Goal: Task Accomplishment & Management: Complete application form

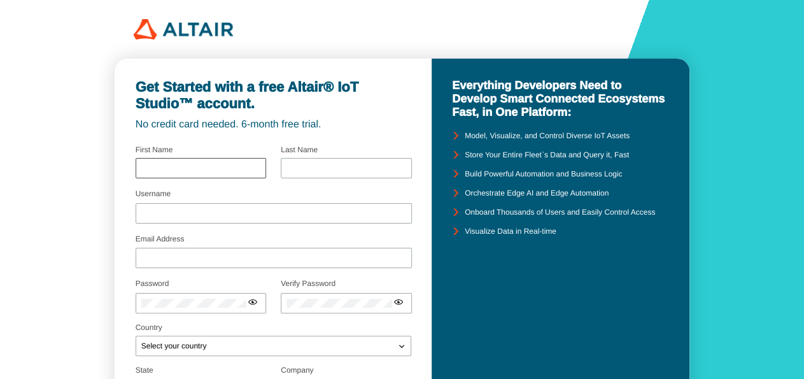
click at [203, 165] on input "text" at bounding box center [200, 168] width 119 height 9
type input "[PERSON_NAME]"
click at [155, 210] on input "Username" at bounding box center [273, 213] width 265 height 9
type input "amareal"
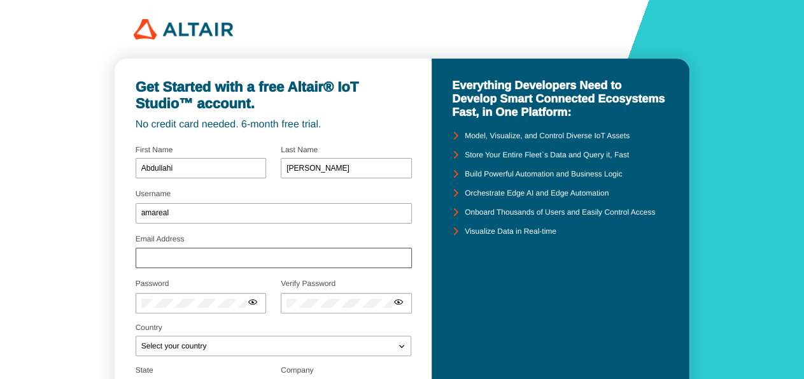
click at [155, 263] on div at bounding box center [274, 258] width 276 height 20
click at [162, 259] on input "Email Address" at bounding box center [273, 257] width 265 height 9
type input "[EMAIL_ADDRESS][DOMAIN_NAME]"
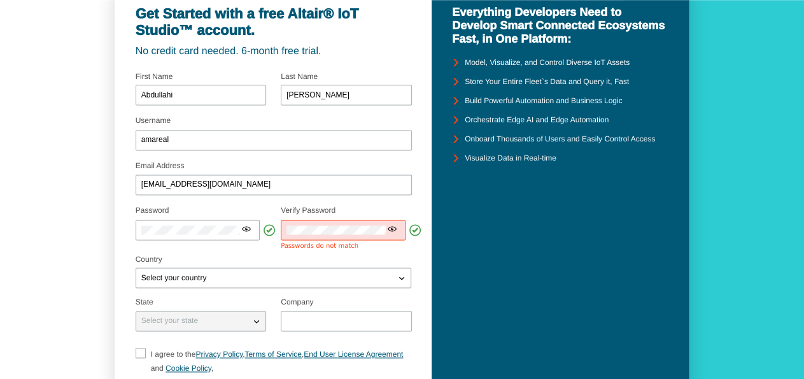
scroll to position [78, 0]
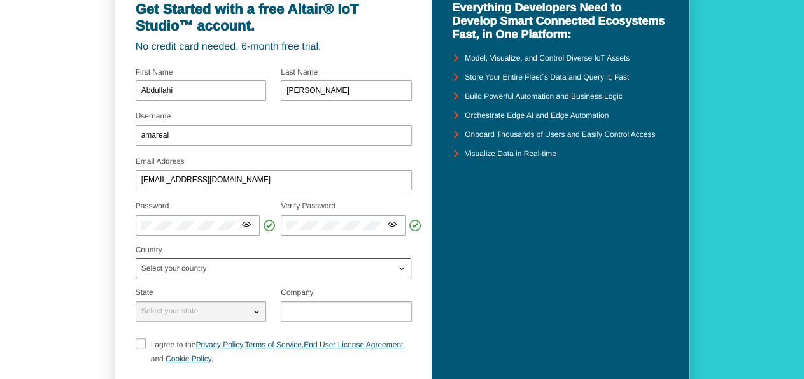
click at [184, 276] on div "Select your country" at bounding box center [274, 268] width 276 height 20
click at [179, 268] on p "Select your country" at bounding box center [174, 268] width 76 height 9
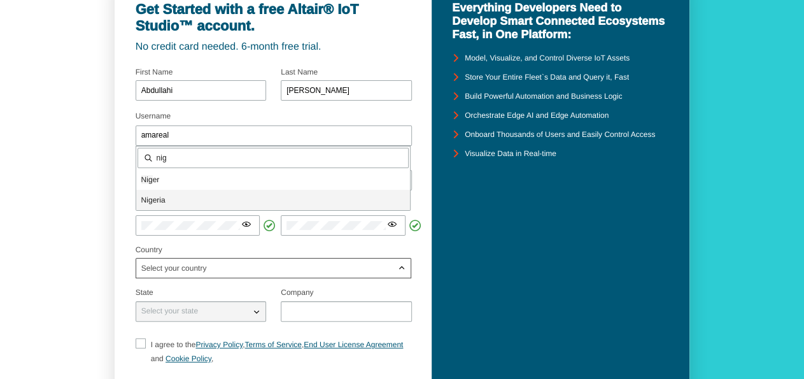
type input "nig"
click at [153, 199] on span "Nig eria" at bounding box center [153, 200] width 24 height 9
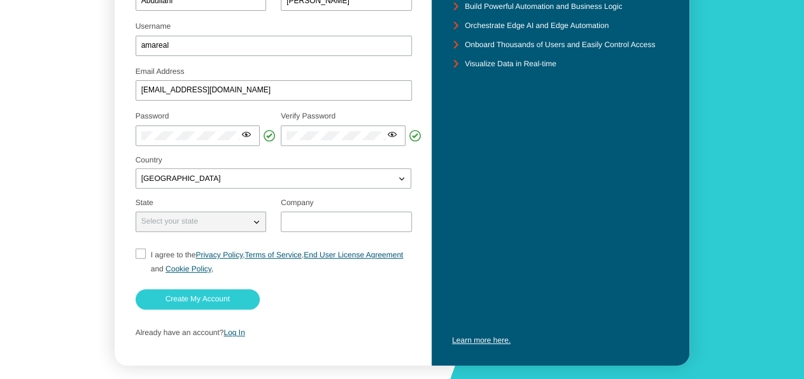
scroll to position [171, 0]
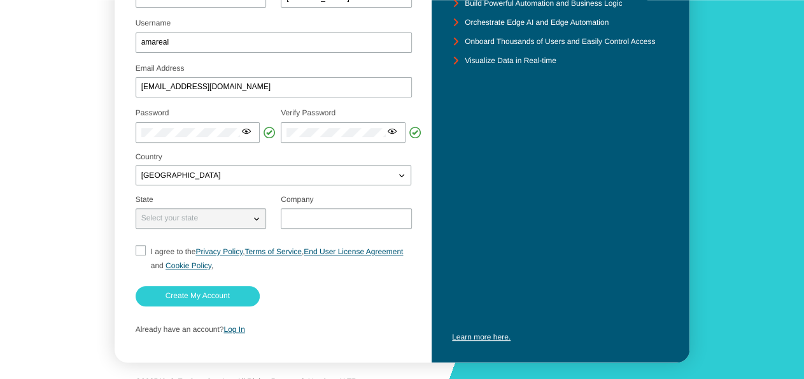
click at [257, 218] on iron-icon at bounding box center [256, 218] width 13 height 13
click at [158, 217] on p "Select your state" at bounding box center [169, 218] width 67 height 9
click at [256, 218] on iron-icon at bounding box center [256, 218] width 13 height 13
click at [141, 252] on input "I agree to the Privacy Policy , Terms of Service , End User License Agreement a…" at bounding box center [140, 258] width 8 height 27
checkbox input "true"
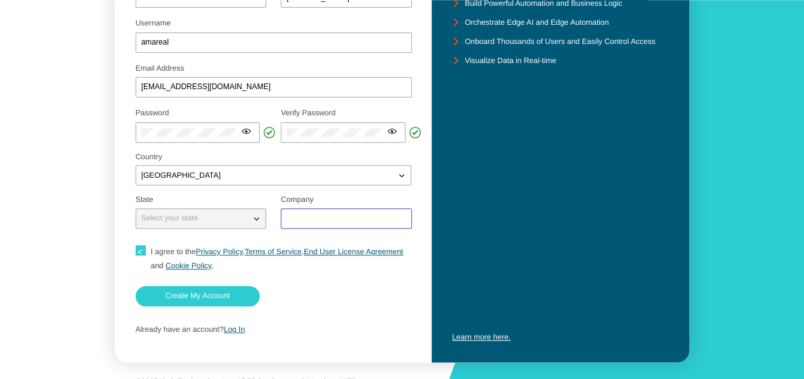
click at [319, 218] on input "text" at bounding box center [346, 218] width 119 height 9
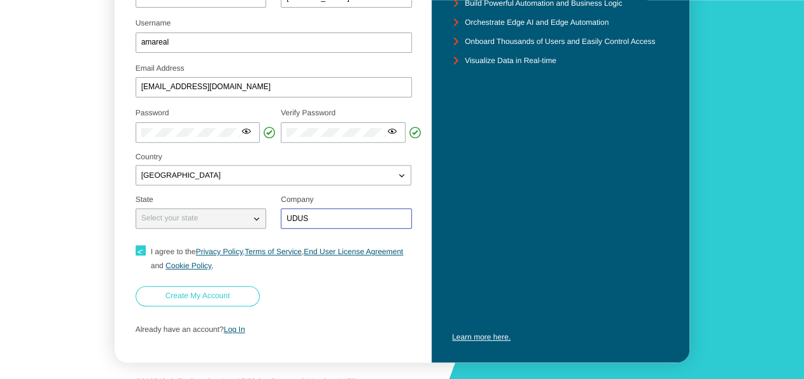
type input "UDUS"
click at [0, 0] on slot "Create My Account" at bounding box center [0, 0] width 0 height 0
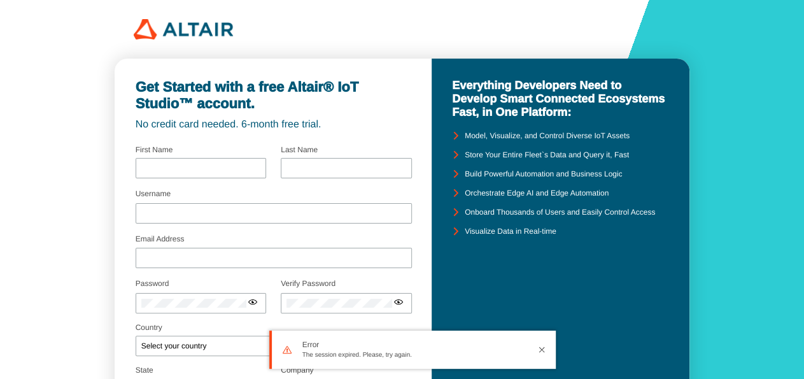
type input "[PERSON_NAME]"
type input "amareal"
type input "[EMAIL_ADDRESS][DOMAIN_NAME]"
type input "UDUS"
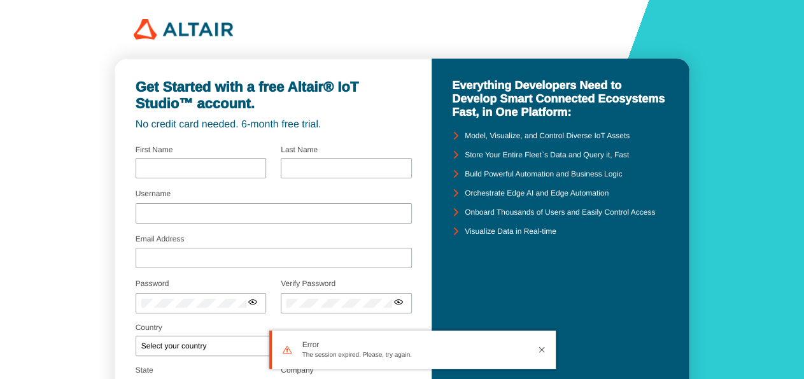
checkbox input "true"
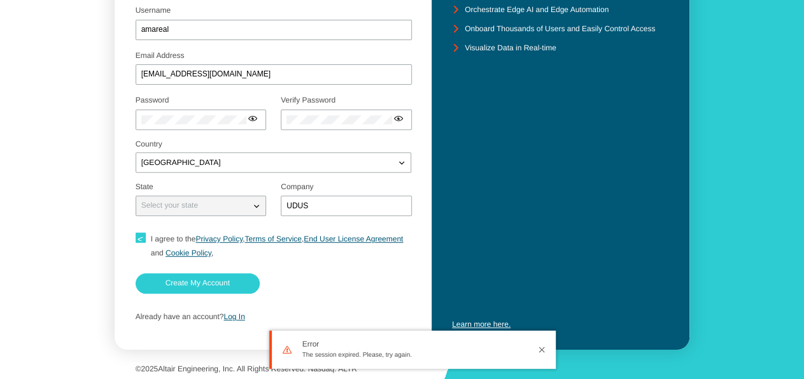
scroll to position [186, 0]
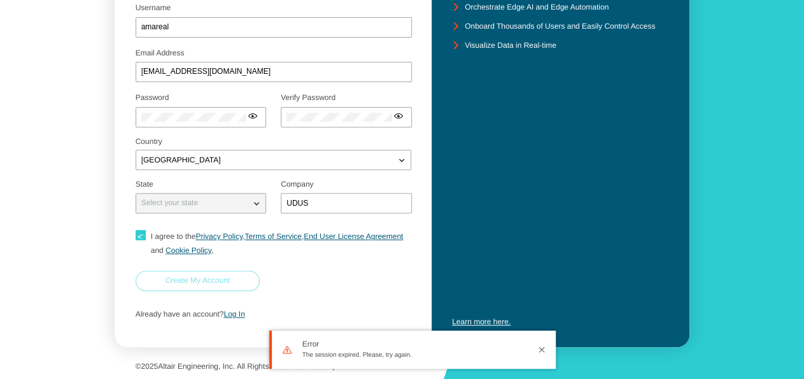
click at [0, 0] on slot "Create My Account" at bounding box center [0, 0] width 0 height 0
